Goal: Information Seeking & Learning: Learn about a topic

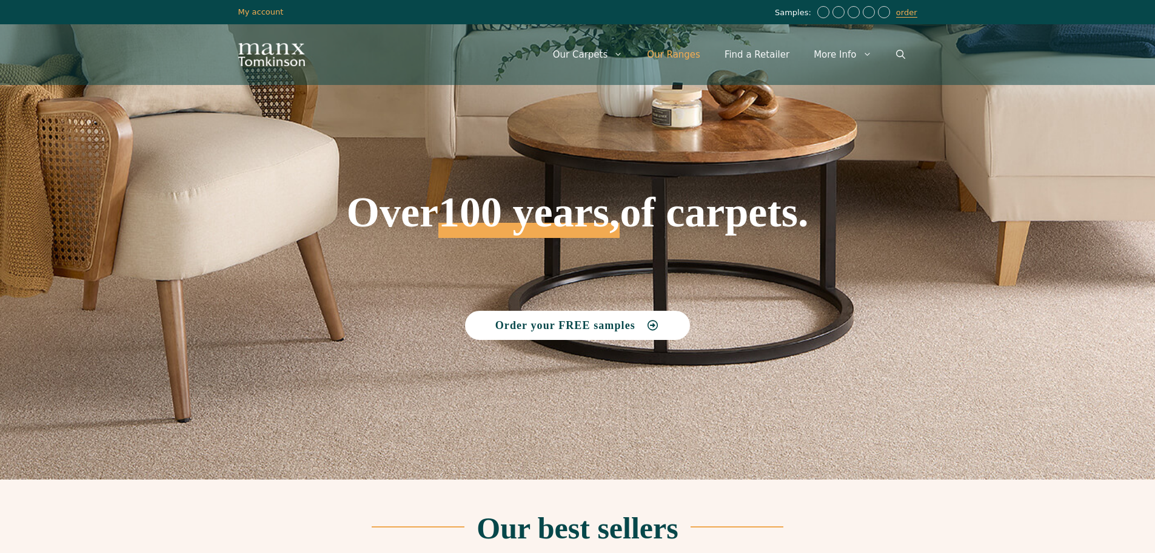
click at [691, 44] on link "Our Ranges" at bounding box center [674, 54] width 78 height 36
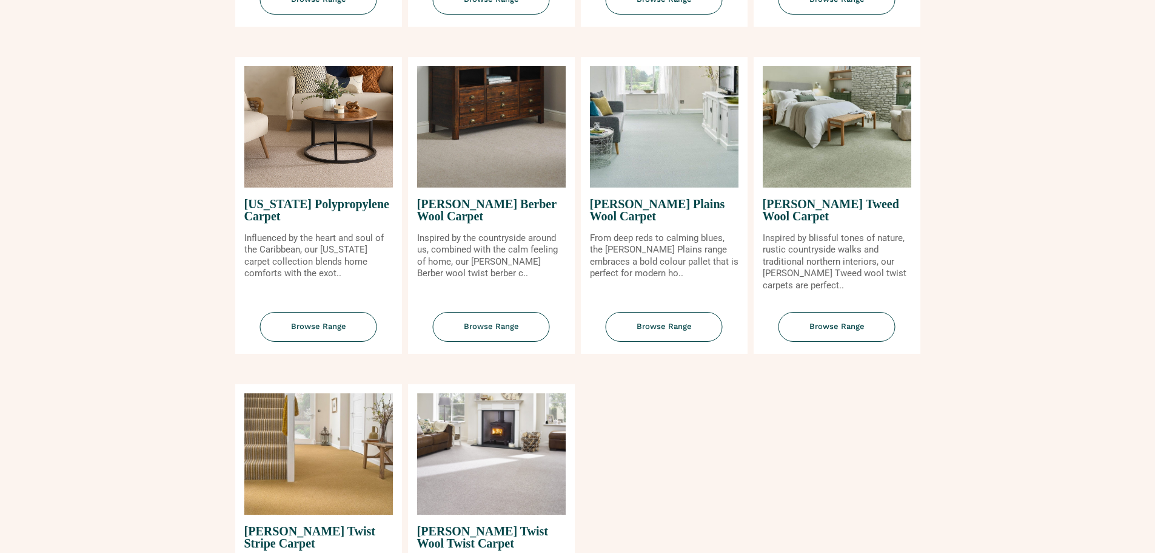
scroll to position [1334, 0]
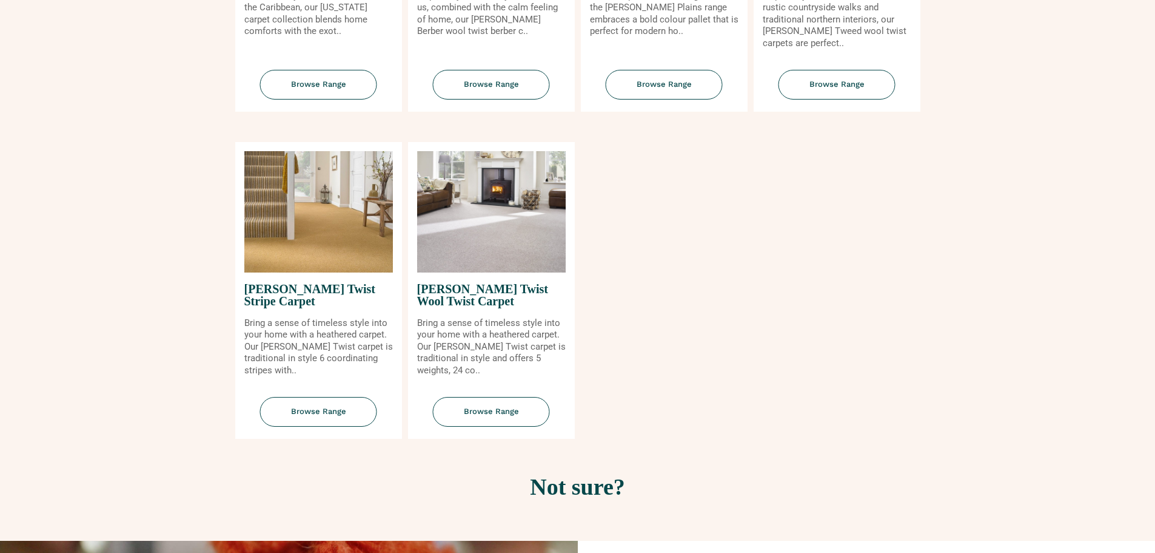
scroll to position [1395, 0]
drag, startPoint x: 813, startPoint y: 224, endPoint x: 760, endPoint y: 230, distance: 53.8
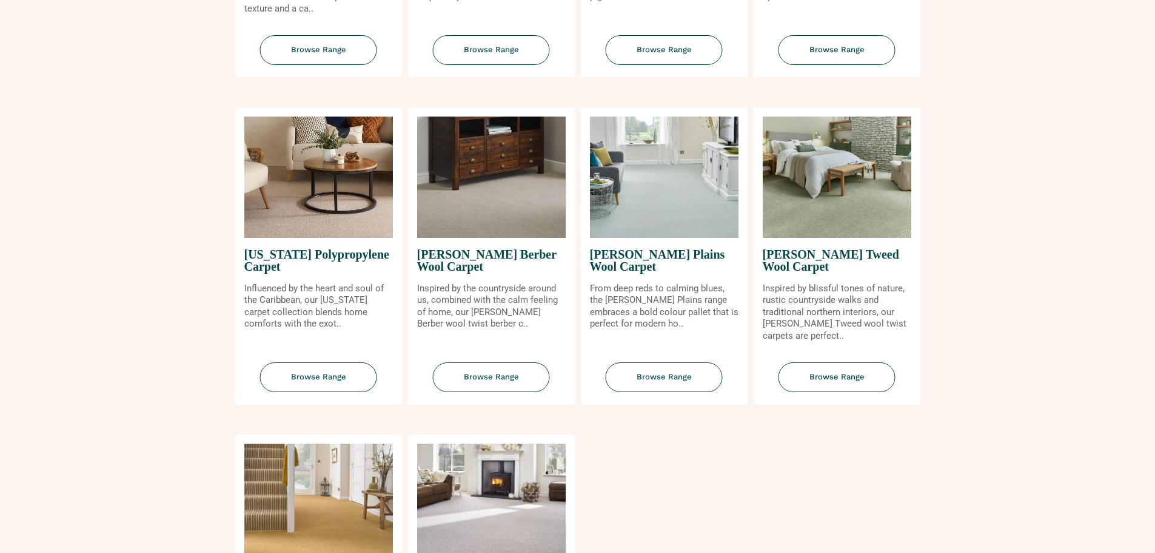
scroll to position [1092, 0]
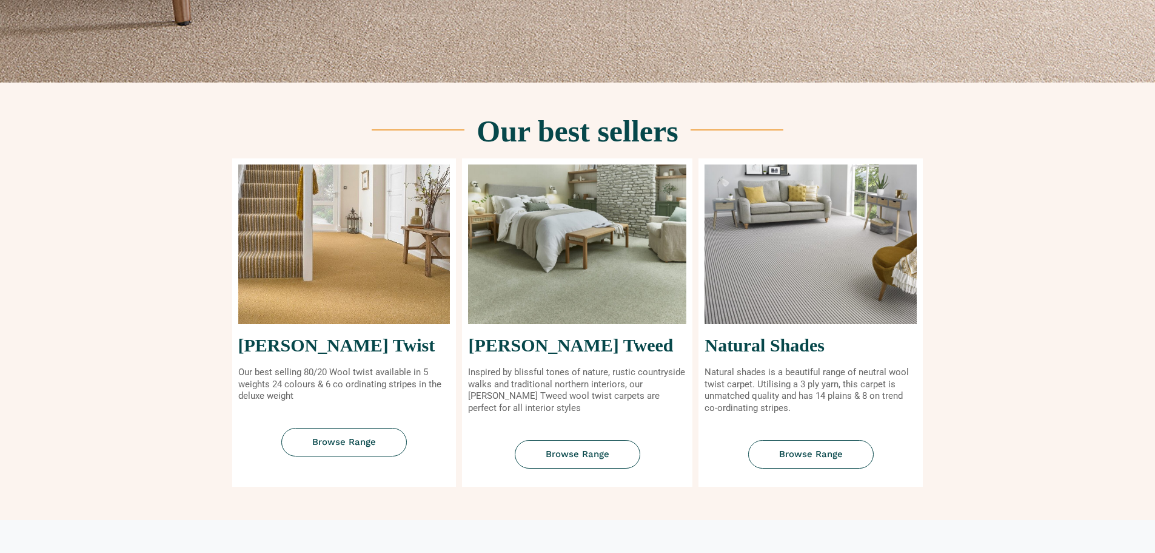
scroll to position [485, 0]
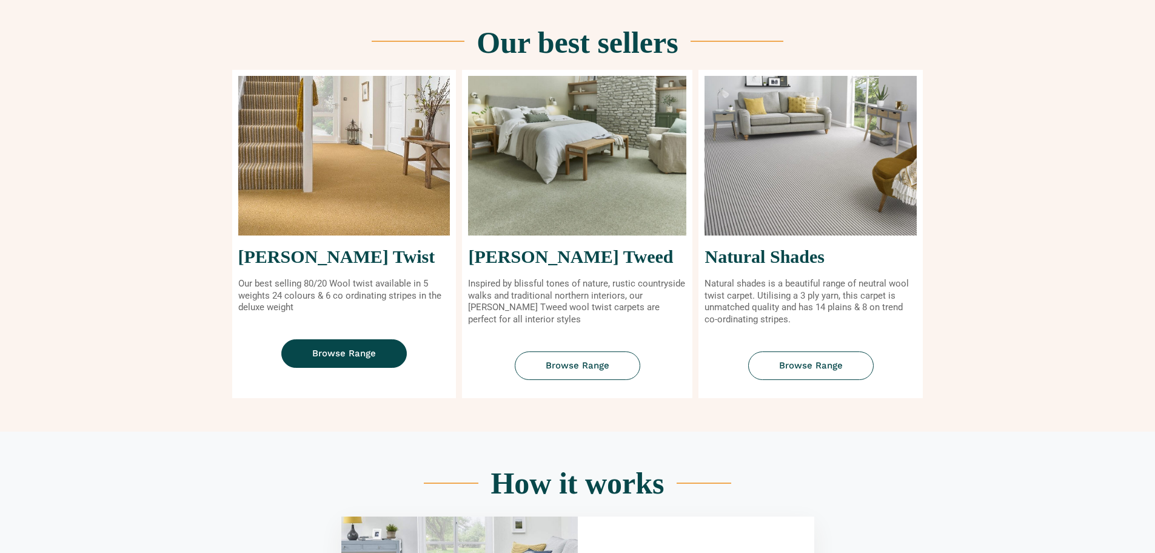
click at [326, 349] on span "Browse Range" at bounding box center [344, 353] width 64 height 9
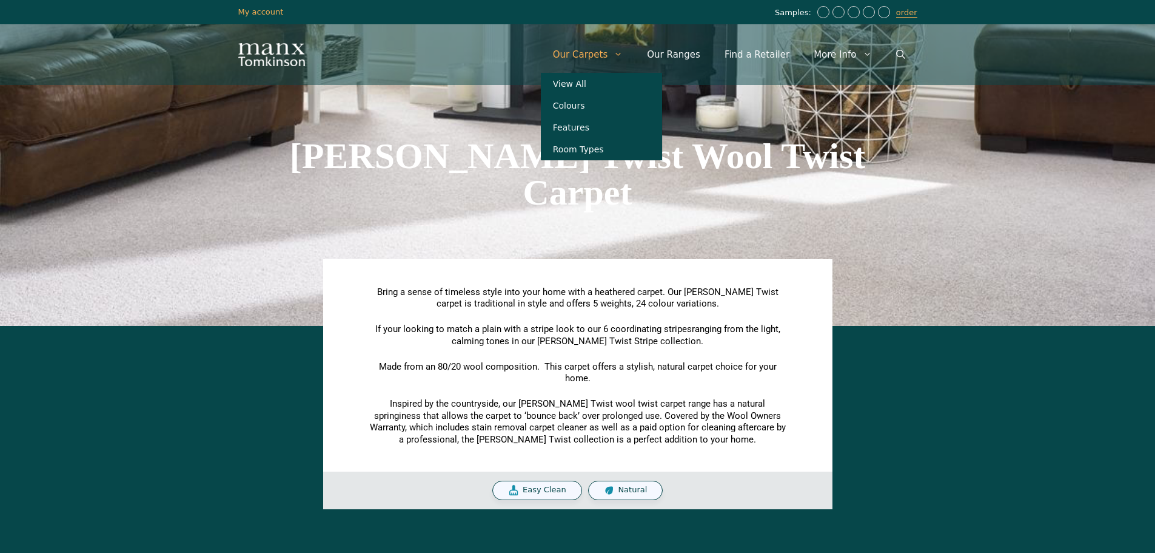
click at [603, 56] on link "Our Carpets" at bounding box center [588, 54] width 95 height 36
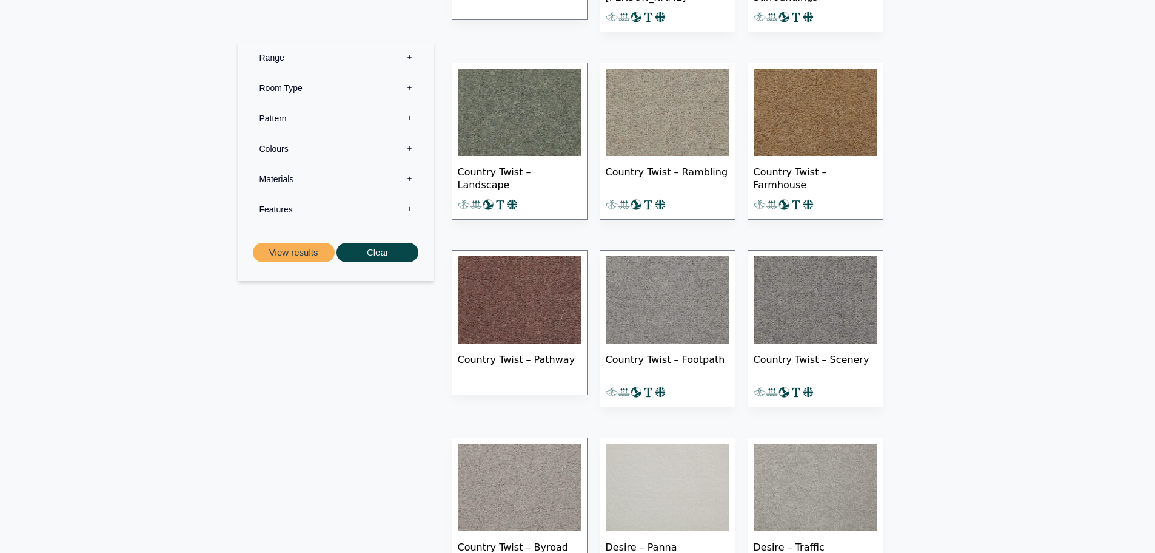
scroll to position [1213, 0]
